Goal: Task Accomplishment & Management: Use online tool/utility

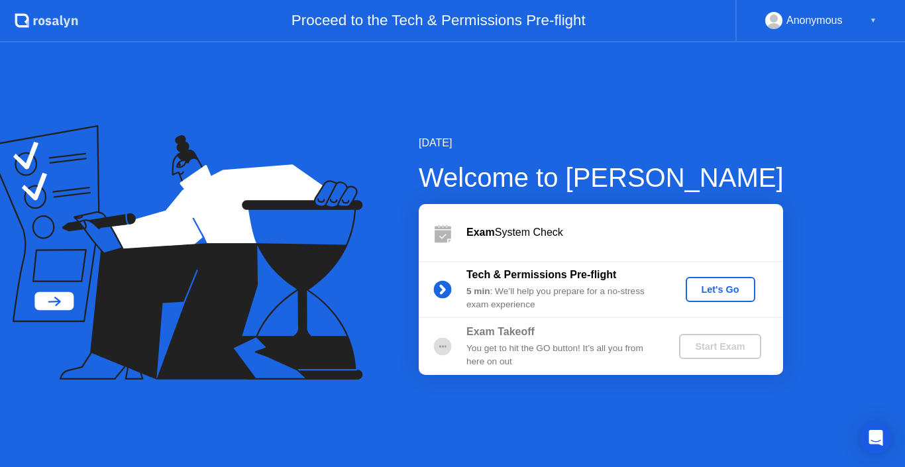
click at [711, 290] on div "Let's Go" at bounding box center [720, 289] width 59 height 11
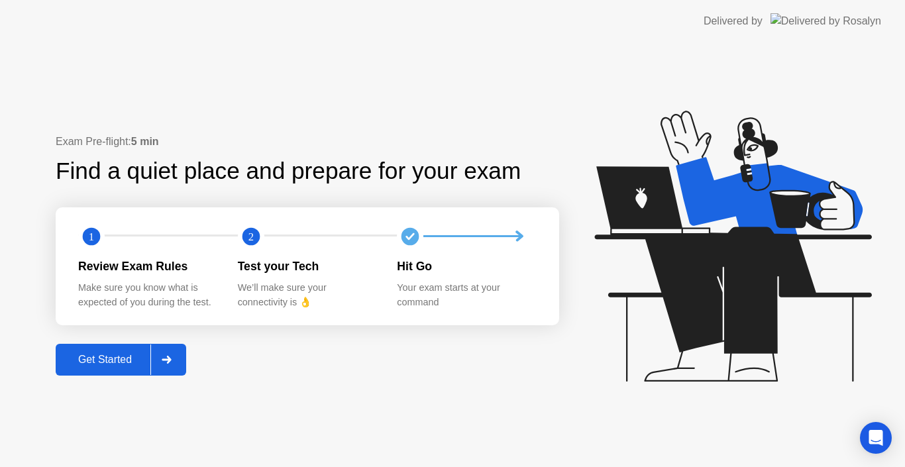
click at [112, 363] on div "Get Started" at bounding box center [105, 360] width 91 height 12
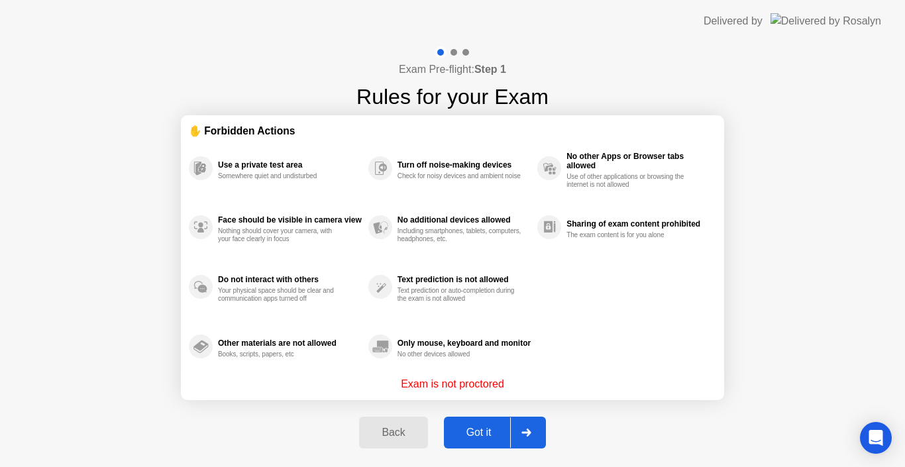
click at [482, 433] on div "Got it" at bounding box center [479, 433] width 62 height 12
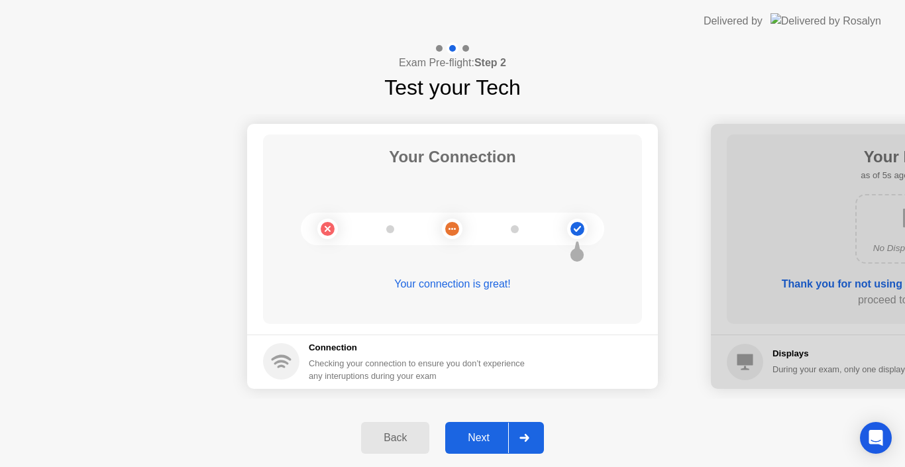
click at [483, 439] on div "Next" at bounding box center [478, 438] width 59 height 12
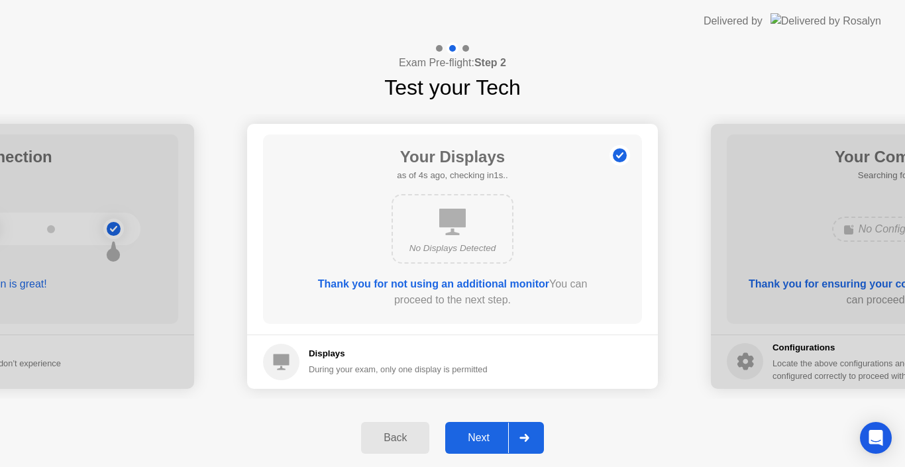
click at [479, 437] on div "Next" at bounding box center [478, 438] width 59 height 12
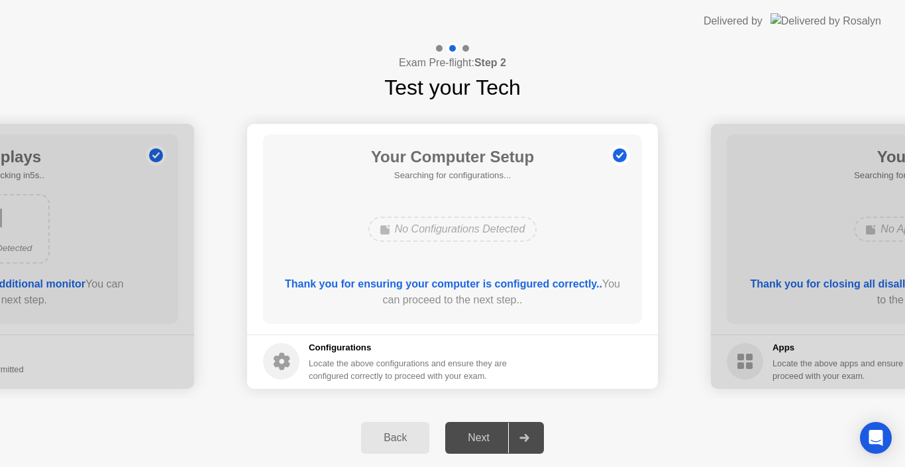
click at [474, 437] on div "Next" at bounding box center [478, 438] width 59 height 12
click at [487, 439] on div "Next" at bounding box center [478, 438] width 59 height 12
click at [485, 434] on div "Next" at bounding box center [478, 438] width 59 height 12
click at [421, 235] on div "No Configurations Detected" at bounding box center [453, 229] width 169 height 25
click at [487, 439] on div "Next" at bounding box center [478, 438] width 59 height 12
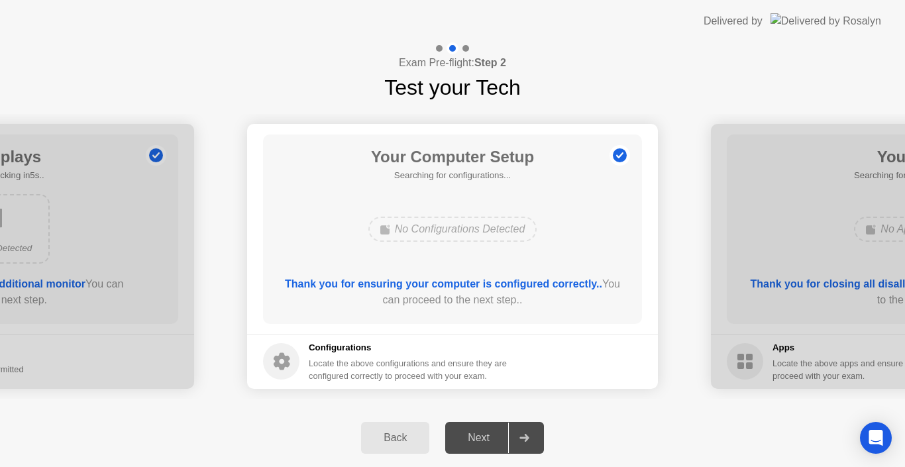
click at [402, 443] on div "Back" at bounding box center [395, 438] width 60 height 12
click at [467, 443] on div "Next" at bounding box center [478, 438] width 59 height 12
click at [478, 434] on div "Next" at bounding box center [478, 438] width 59 height 12
click at [476, 443] on div "Next" at bounding box center [478, 438] width 59 height 12
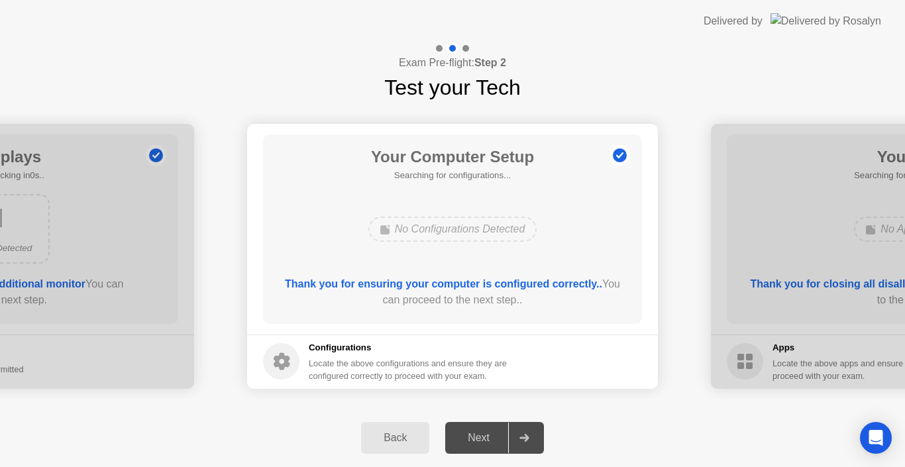
click at [476, 443] on div "Next" at bounding box center [478, 438] width 59 height 12
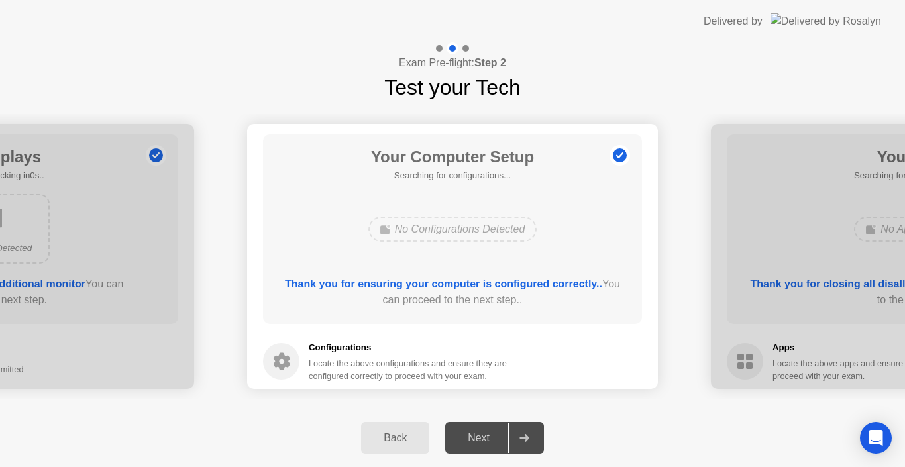
click at [476, 443] on div "Next" at bounding box center [478, 438] width 59 height 12
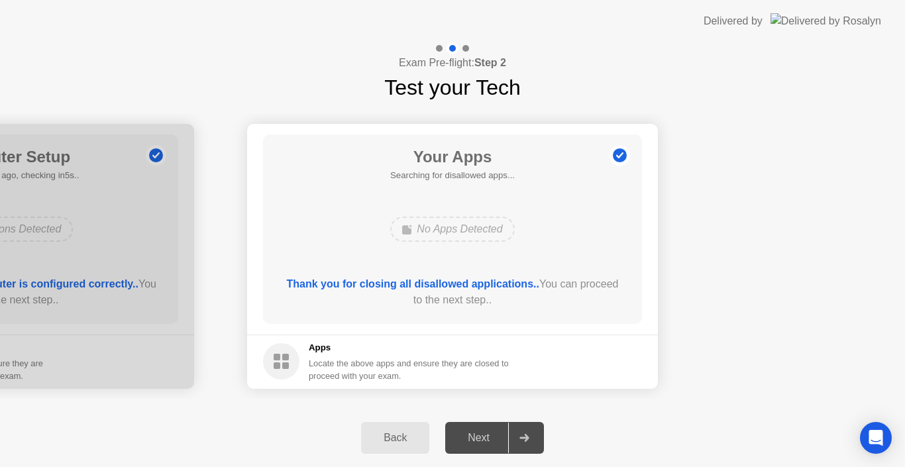
click at [485, 438] on div "Next" at bounding box center [478, 438] width 59 height 12
drag, startPoint x: 540, startPoint y: 442, endPoint x: 482, endPoint y: 443, distance: 58.3
click at [539, 442] on div at bounding box center [524, 438] width 32 height 30
click at [482, 443] on div "Next" at bounding box center [478, 438] width 59 height 12
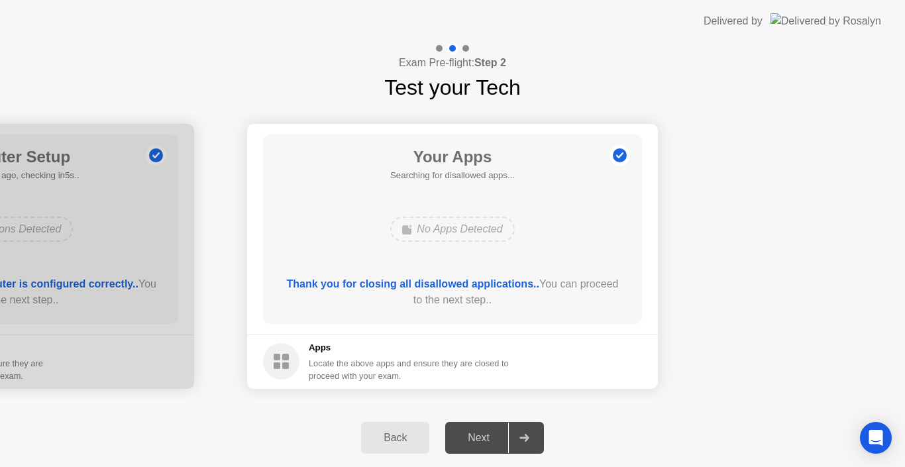
click at [482, 443] on div "Next" at bounding box center [478, 438] width 59 height 12
click at [473, 443] on div "Next" at bounding box center [478, 438] width 59 height 12
click at [493, 436] on div "Next" at bounding box center [478, 438] width 59 height 12
drag, startPoint x: 759, startPoint y: 203, endPoint x: 484, endPoint y: 436, distance: 360.3
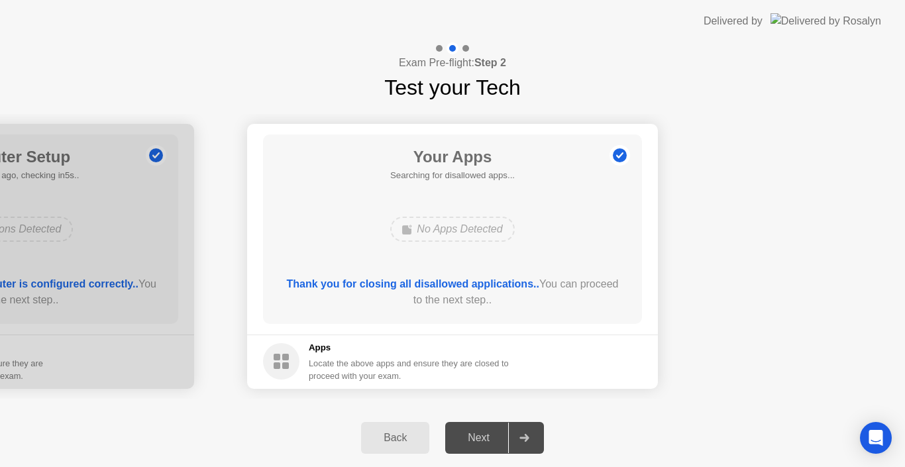
click at [475, 441] on div "Next" at bounding box center [478, 438] width 59 height 12
click at [480, 440] on div "Next" at bounding box center [478, 438] width 59 height 12
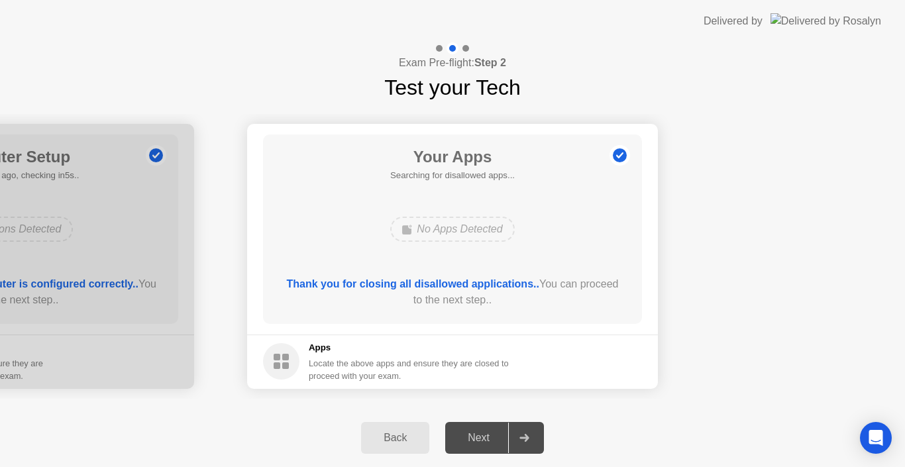
click at [480, 440] on div "Next" at bounding box center [478, 438] width 59 height 12
click at [480, 439] on div "Next" at bounding box center [478, 438] width 59 height 12
click at [481, 442] on div "Next" at bounding box center [478, 438] width 59 height 12
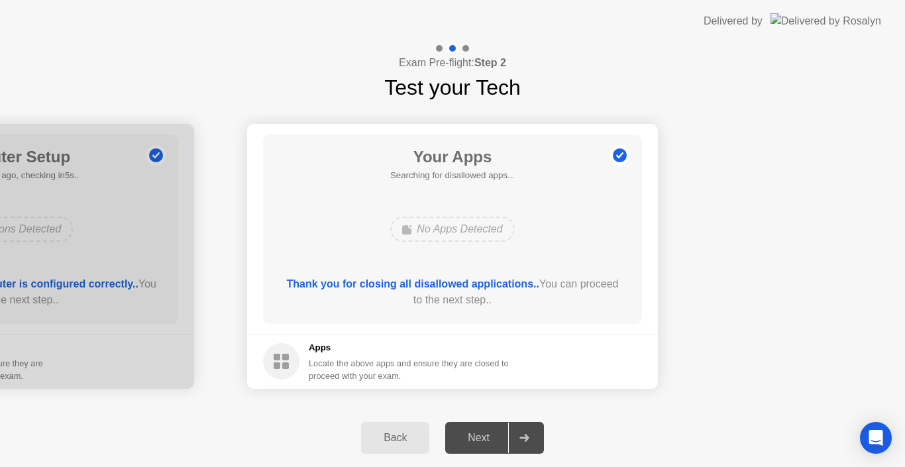
click at [481, 442] on div "Next" at bounding box center [478, 438] width 59 height 12
click at [477, 435] on div "Next" at bounding box center [478, 438] width 59 height 12
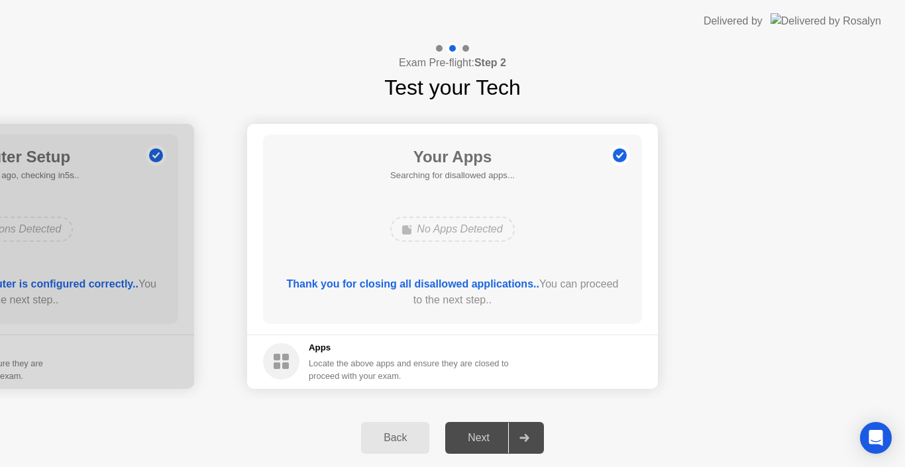
click at [483, 434] on div "Next" at bounding box center [478, 438] width 59 height 12
click at [475, 436] on div "Next" at bounding box center [478, 438] width 59 height 12
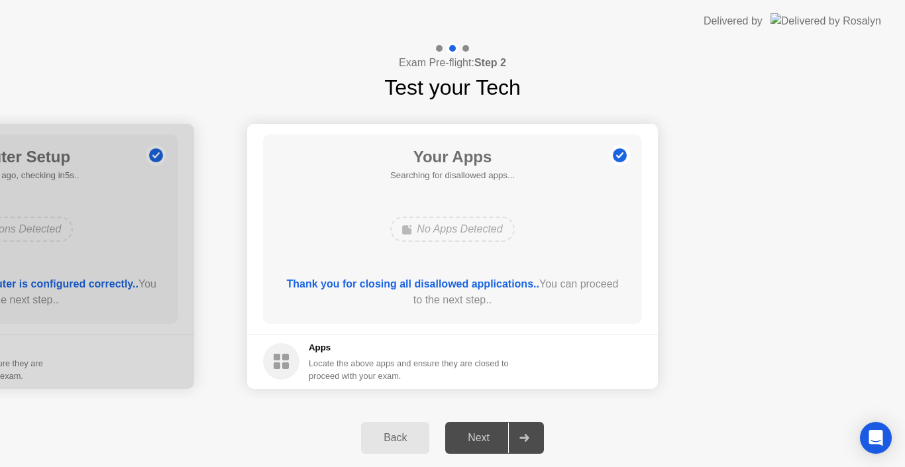
click at [475, 436] on div "Next" at bounding box center [478, 438] width 59 height 12
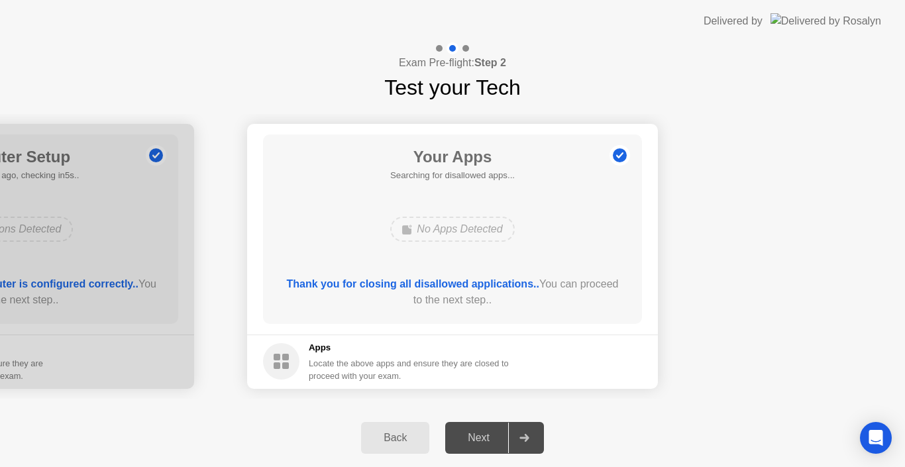
click at [491, 434] on div "Next" at bounding box center [478, 438] width 59 height 12
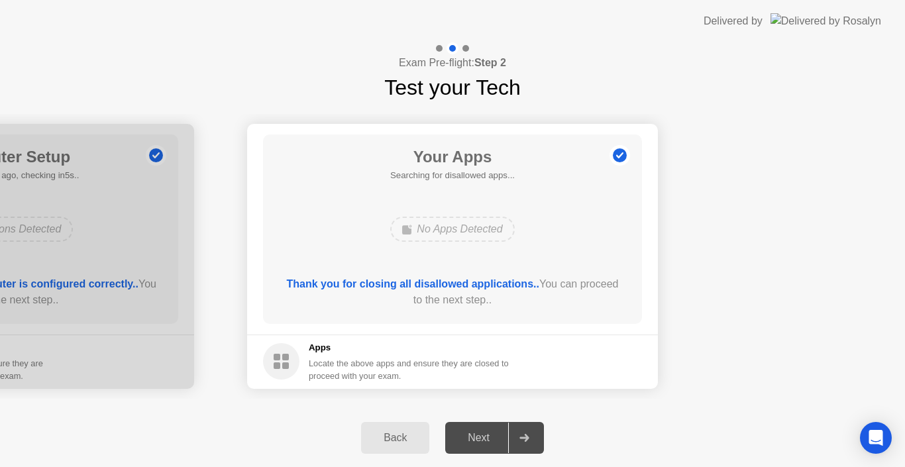
click at [491, 434] on div "Next" at bounding box center [478, 438] width 59 height 12
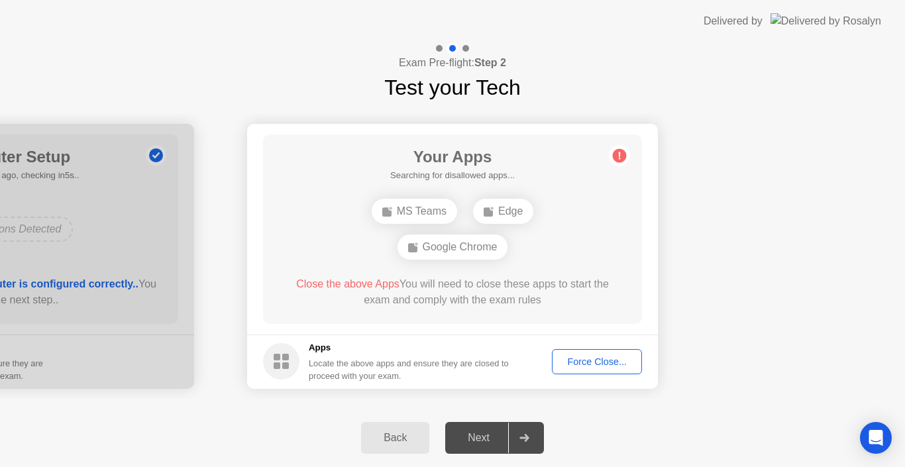
click at [585, 362] on div "Force Close..." at bounding box center [597, 362] width 81 height 11
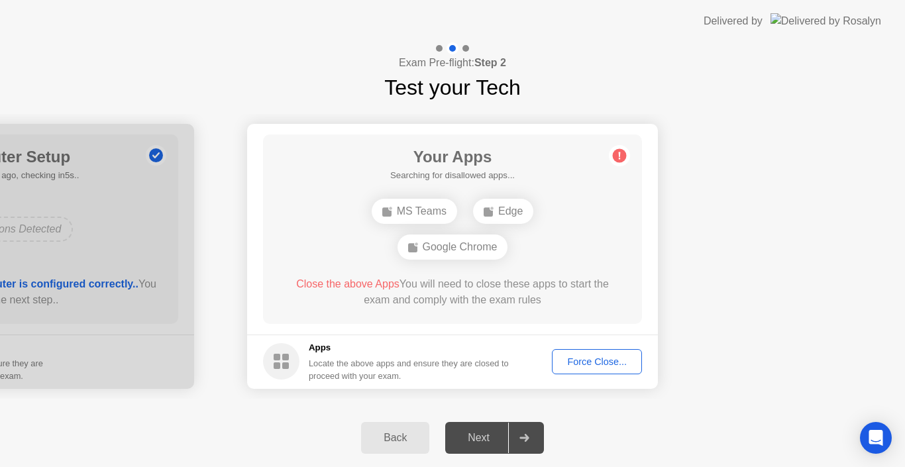
click at [582, 364] on div "Force Close..." at bounding box center [597, 362] width 81 height 11
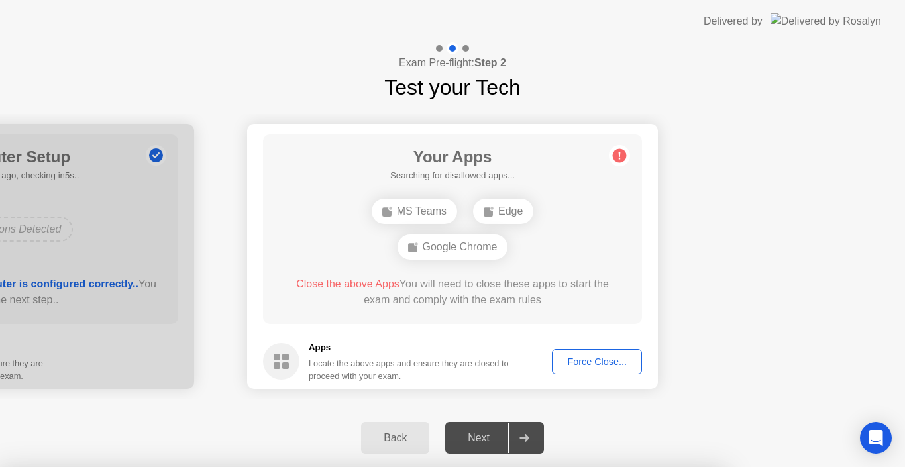
drag, startPoint x: 357, startPoint y: 262, endPoint x: 414, endPoint y: 265, distance: 57.1
drag, startPoint x: 437, startPoint y: 266, endPoint x: 506, endPoint y: 290, distance: 73.0
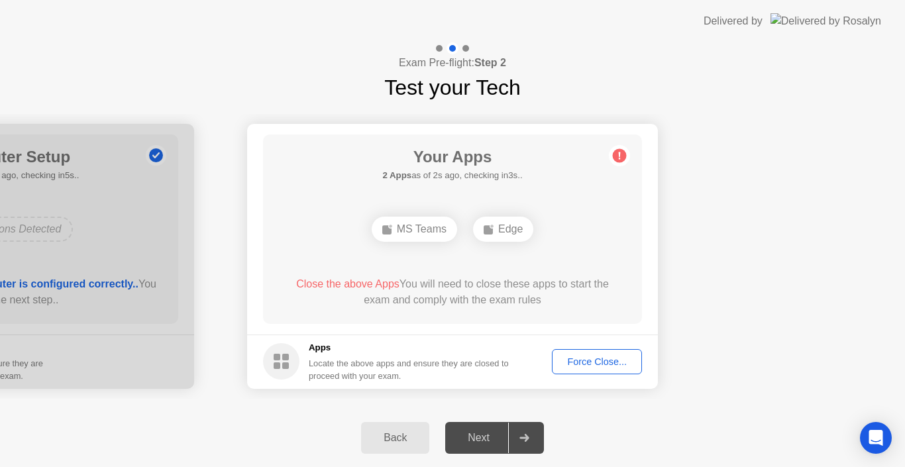
click at [170, 410] on div "Back Next" at bounding box center [452, 438] width 905 height 58
click at [579, 361] on div "Force Close..." at bounding box center [597, 362] width 81 height 11
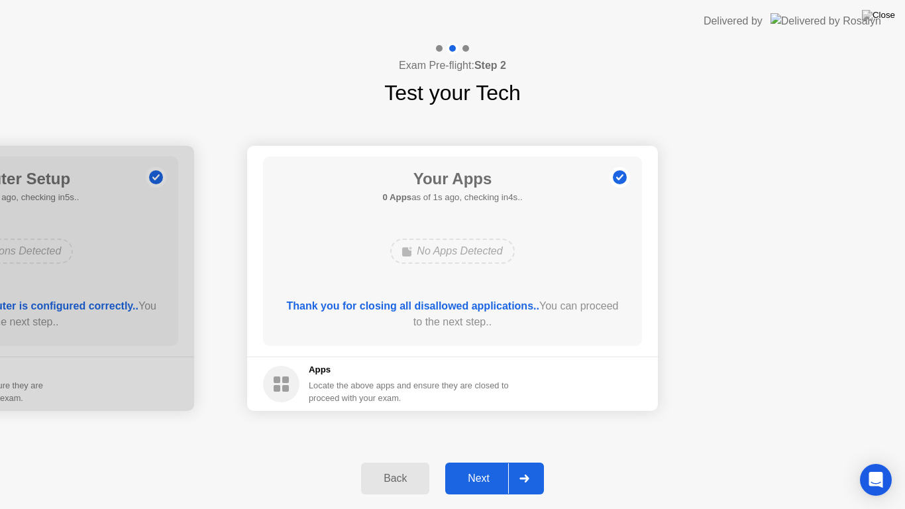
click at [484, 467] on div "Next" at bounding box center [478, 479] width 59 height 12
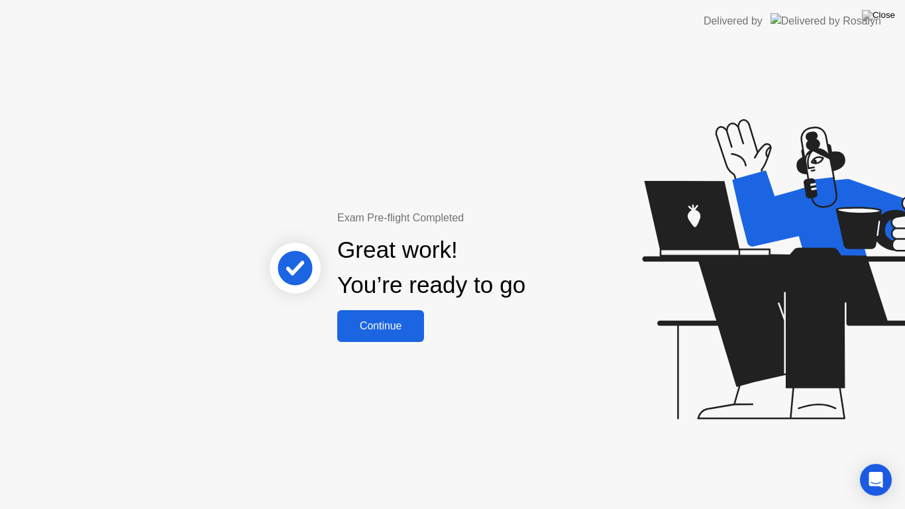
click at [409, 332] on div "Continue" at bounding box center [380, 326] width 79 height 12
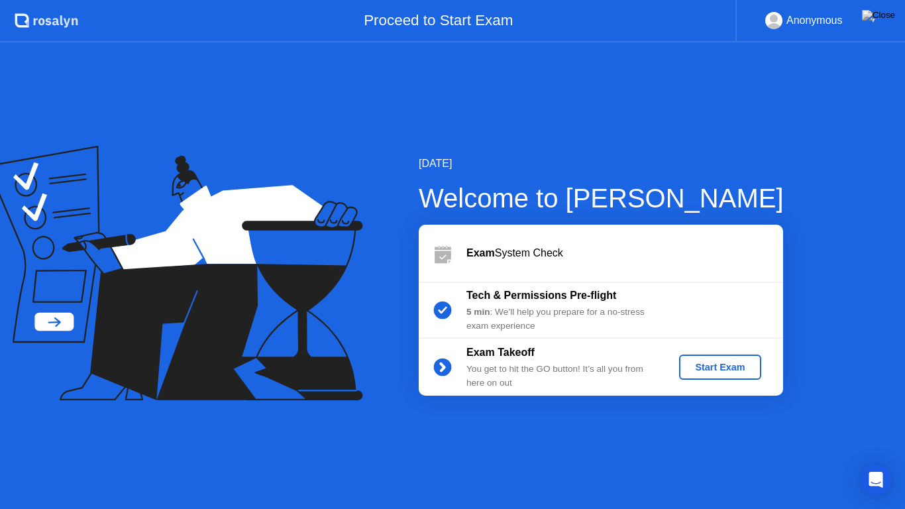
click at [719, 369] on div "Start Exam" at bounding box center [720, 367] width 71 height 11
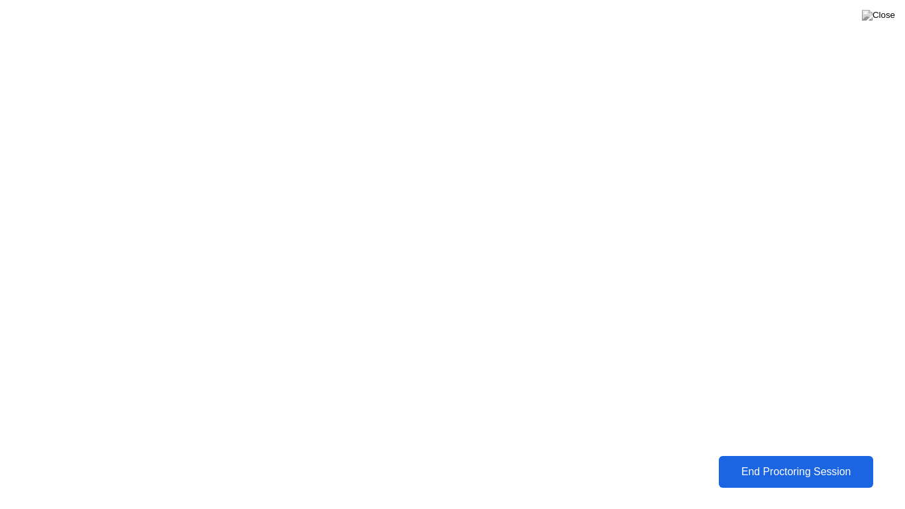
click at [750, 467] on div "End Proctoring Session" at bounding box center [796, 472] width 146 height 12
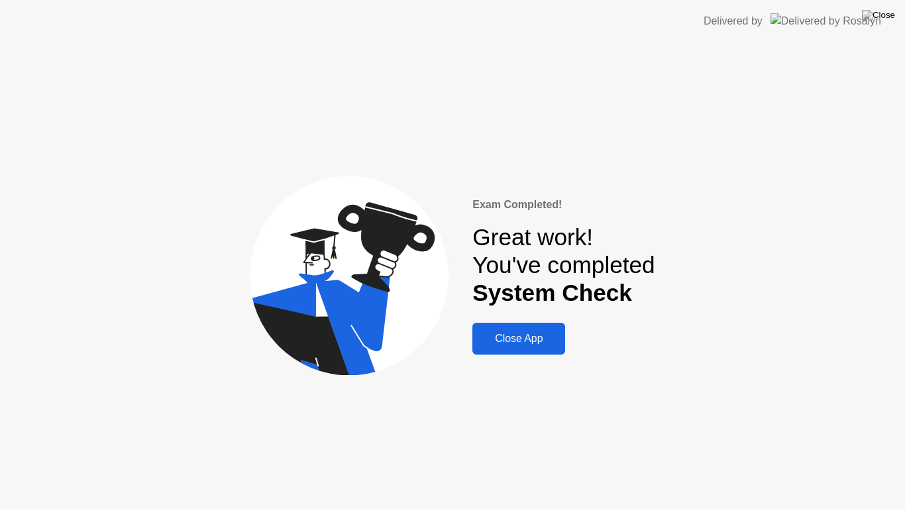
click at [490, 343] on div "Close App" at bounding box center [519, 339] width 85 height 12
